Goal: Task Accomplishment & Management: Use online tool/utility

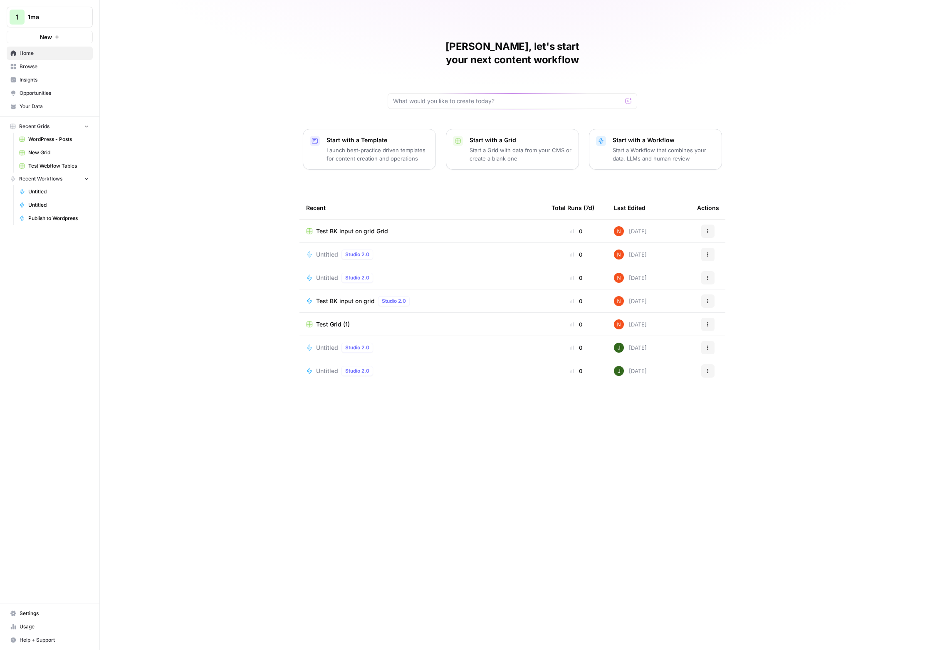
click at [348, 227] on span "Test BK input on grid Grid" at bounding box center [352, 231] width 72 height 8
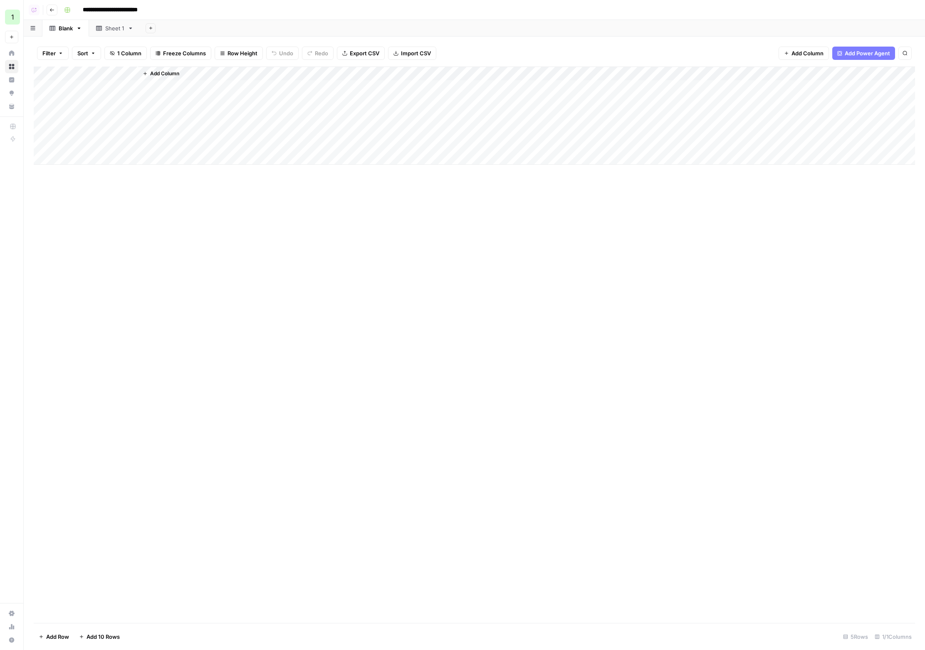
click at [167, 75] on span "Add Column" at bounding box center [164, 73] width 29 height 7
click at [802, 72] on span "Markdown" at bounding box center [789, 69] width 25 height 7
click at [251, 88] on div "Add Column" at bounding box center [474, 116] width 881 height 98
click at [911, 11] on button "Close" at bounding box center [914, 10] width 11 height 11
click at [238, 77] on div "Add Column" at bounding box center [474, 116] width 881 height 98
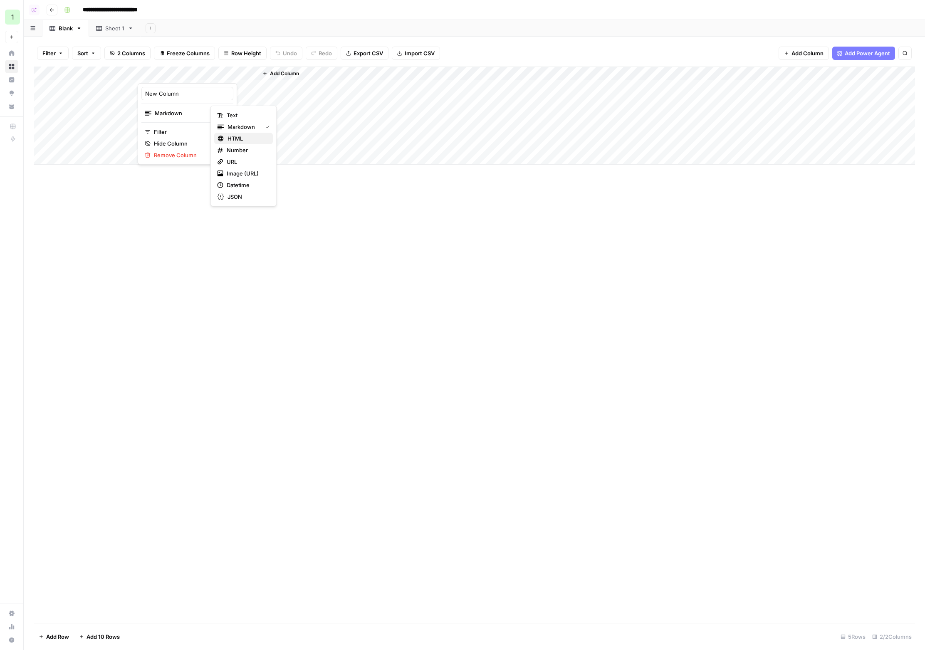
click at [234, 140] on span "HTML" at bounding box center [247, 138] width 39 height 8
click at [250, 116] on div "Add Column" at bounding box center [474, 116] width 881 height 98
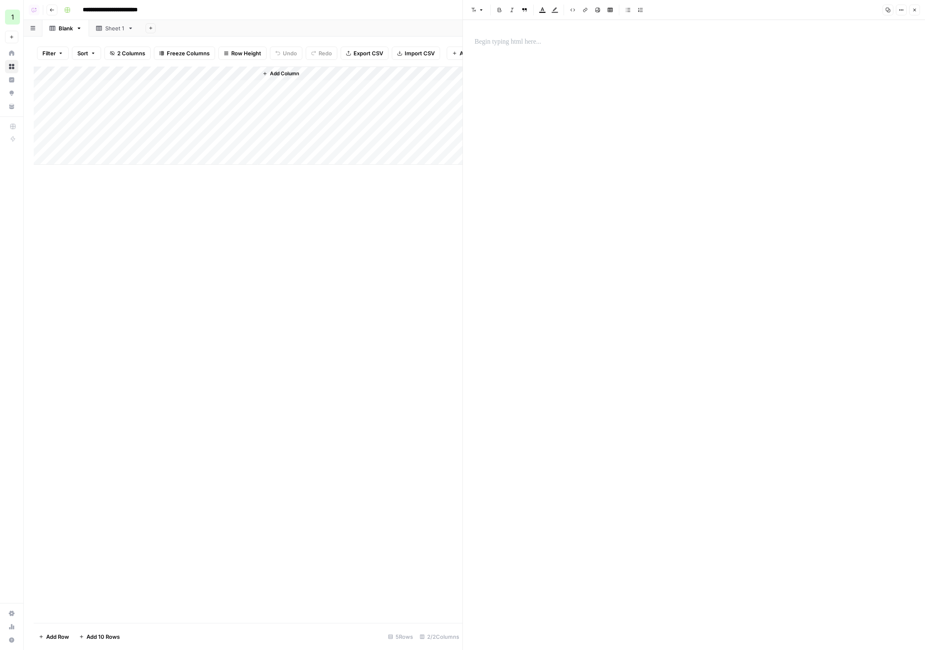
click at [913, 11] on icon "button" at bounding box center [914, 9] width 5 height 5
click at [182, 79] on div "Add Column" at bounding box center [456, 116] width 844 height 98
click at [176, 152] on span "Remove Column" at bounding box center [190, 155] width 73 height 8
click at [440, 87] on span "Delete" at bounding box center [433, 86] width 18 height 8
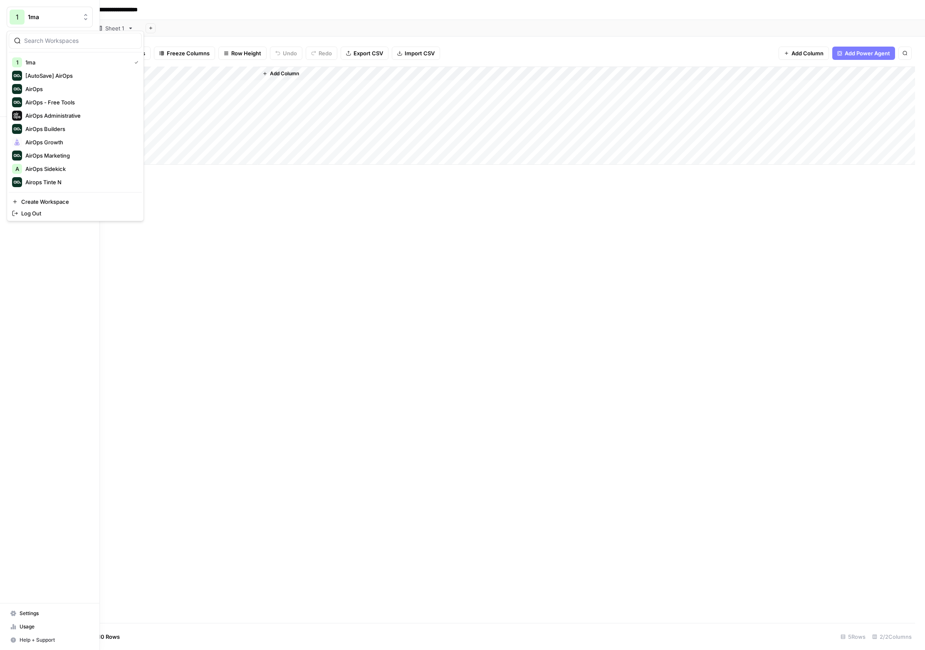
click at [10, 20] on div "1" at bounding box center [17, 17] width 15 height 15
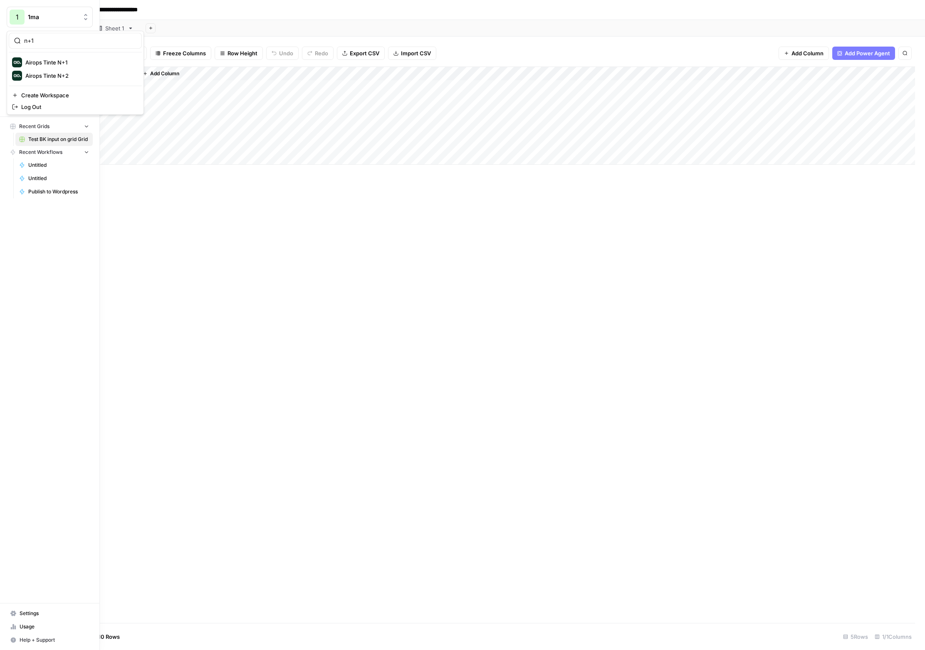
type input "n+1"
click at [41, 61] on span "Airops Tinte N+1" at bounding box center [80, 62] width 110 height 8
